Goal: Task Accomplishment & Management: Use online tool/utility

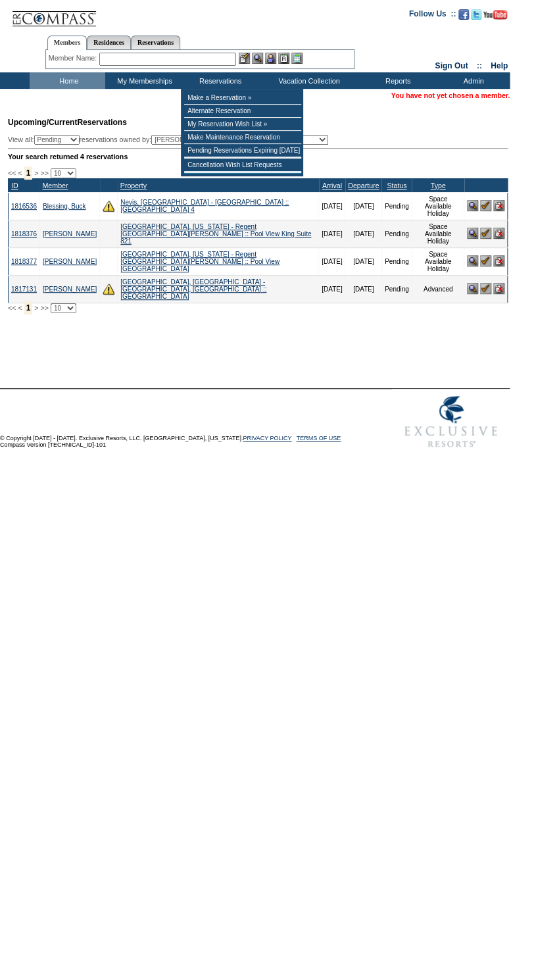
click at [213, 61] on input "text" at bounding box center [167, 59] width 137 height 13
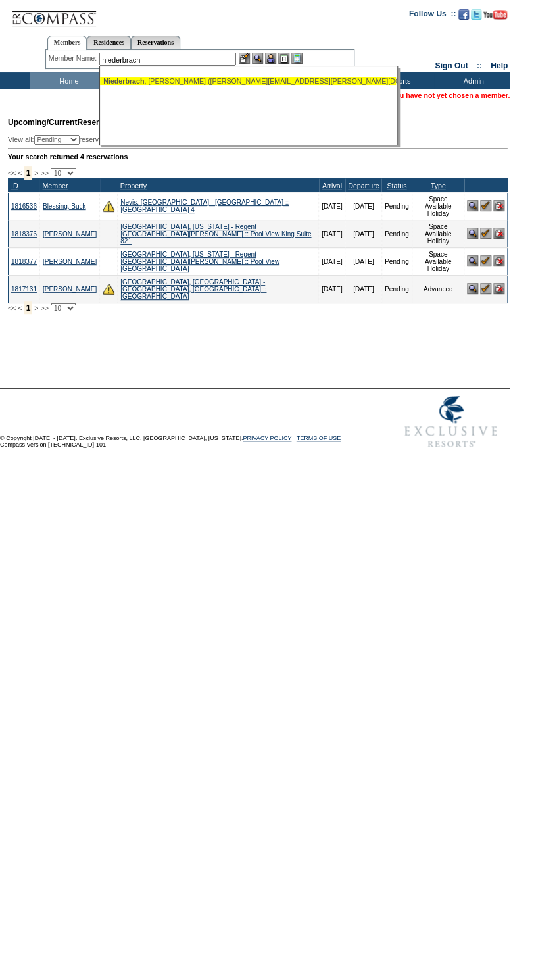
click at [255, 80] on div "Niederbrach , Scott (scott.niederbrach@icloud.com)" at bounding box center [248, 81] width 290 height 8
type input "Niederbrach, Scott (scott.niederbrach@icloud.com)"
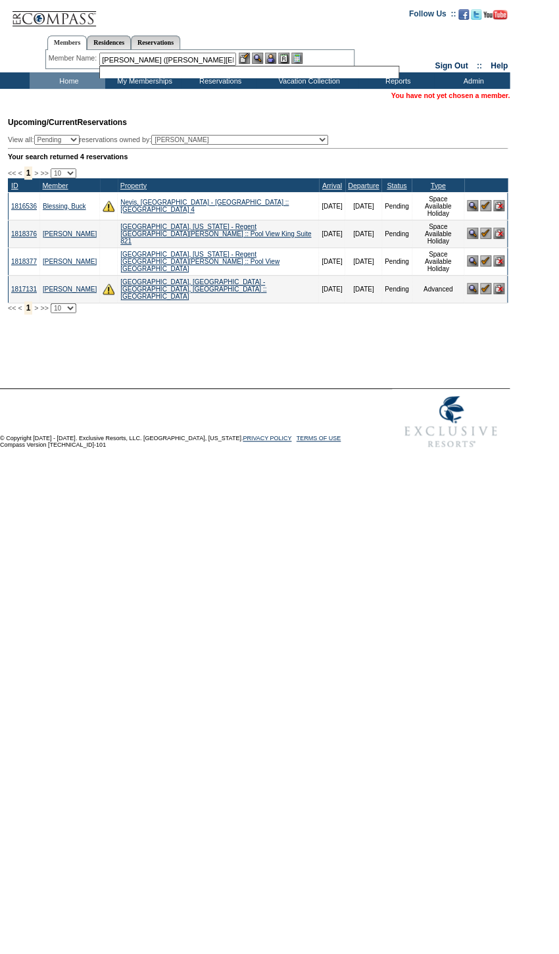
click at [273, 59] on img at bounding box center [270, 58] width 11 height 11
click at [259, 55] on img at bounding box center [257, 58] width 11 height 11
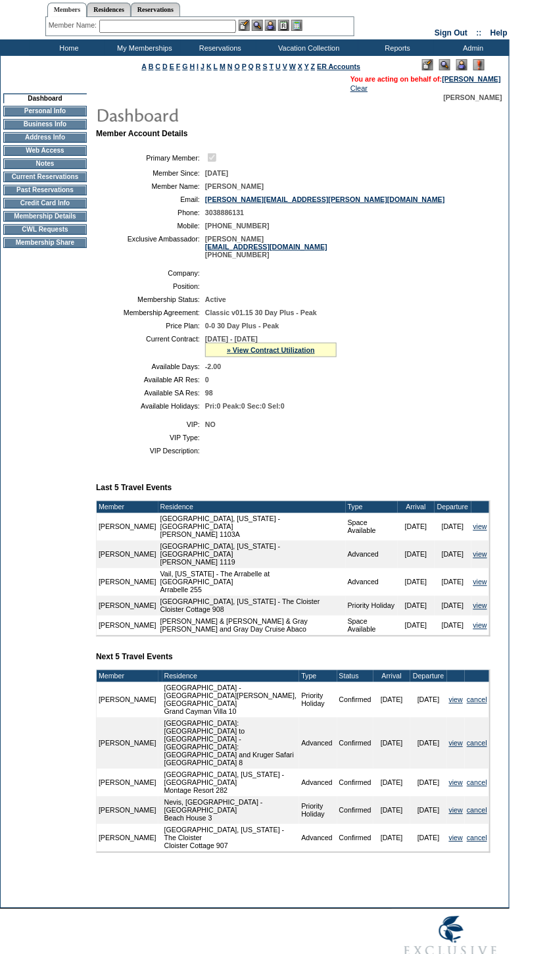
scroll to position [59, 0]
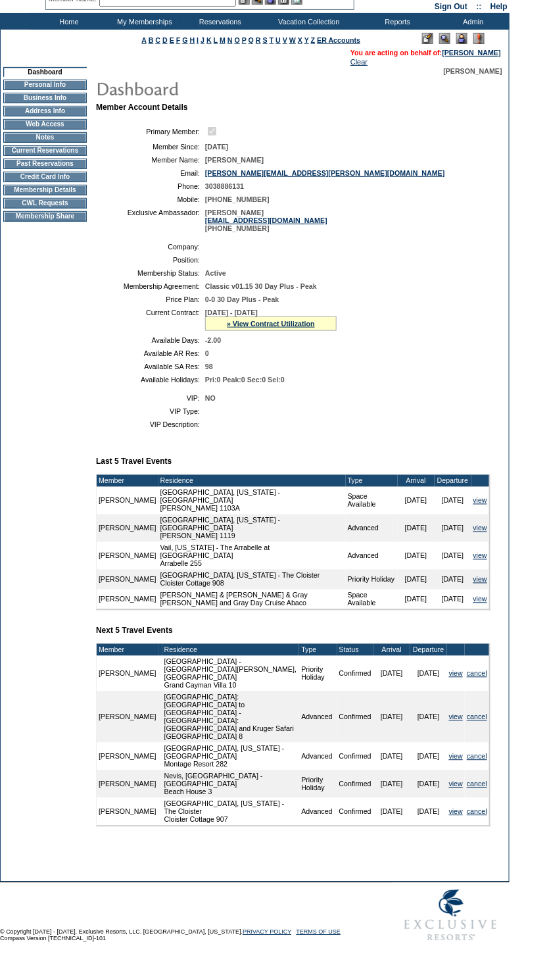
click at [60, 18] on td "Home" at bounding box center [68, 21] width 76 height 16
